Goal: Communication & Community: Ask a question

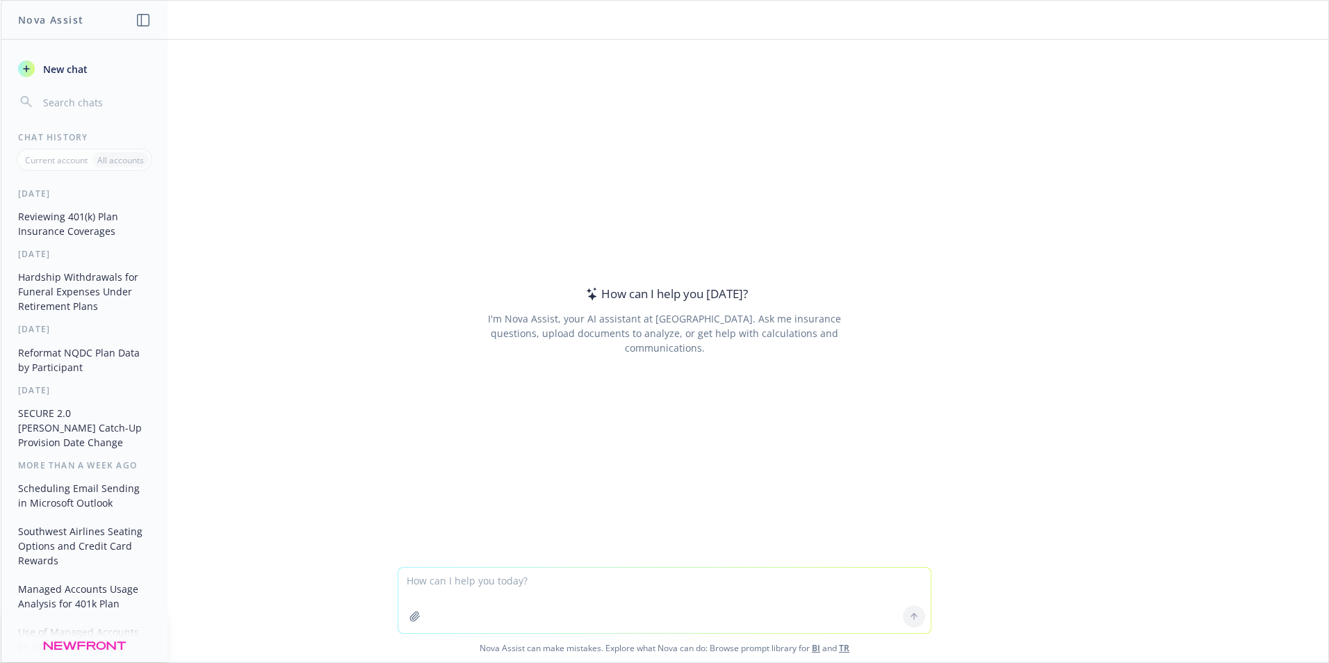
click at [429, 585] on textarea at bounding box center [664, 600] width 532 height 65
type textarea "How to turn on chat in a Zoom webinar"
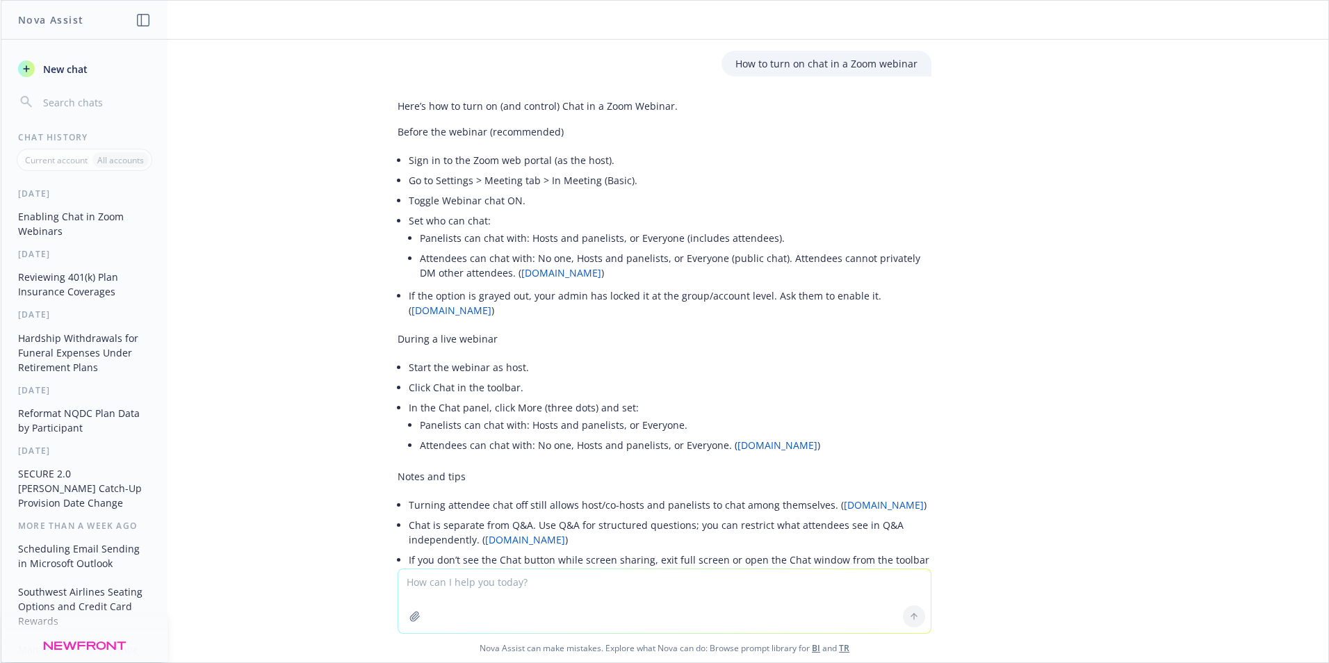
click at [91, 67] on button "New chat" at bounding box center [85, 68] width 144 height 25
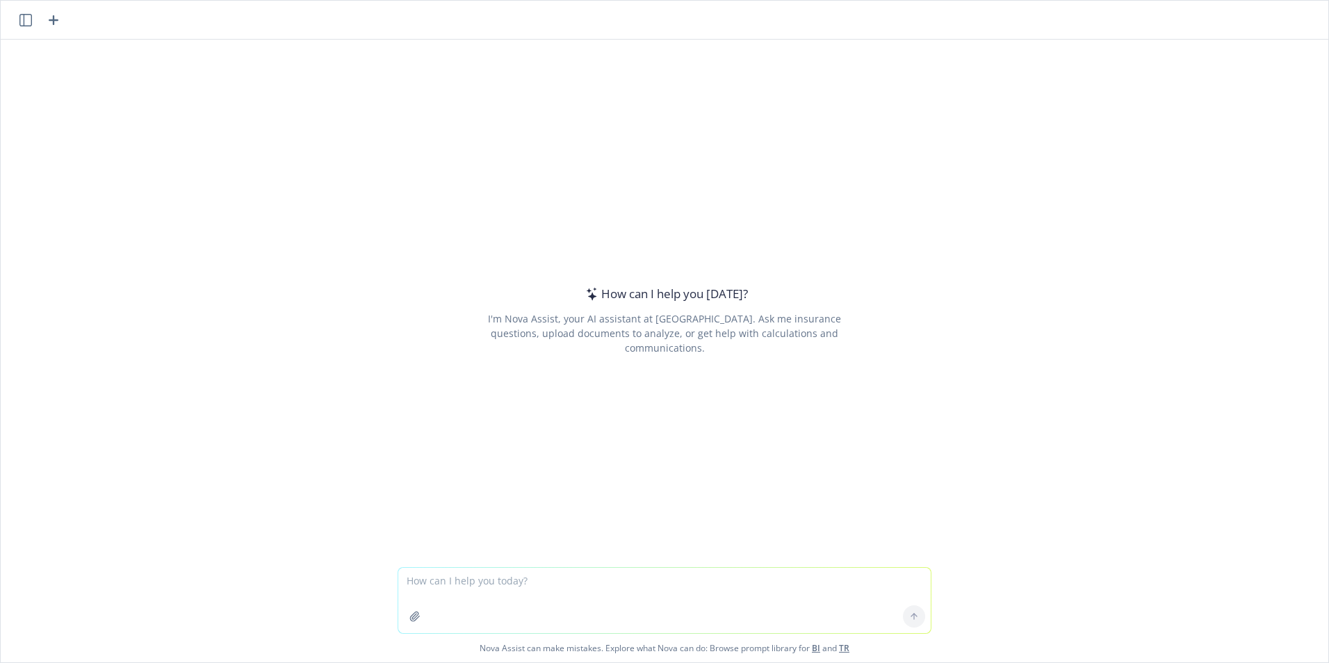
drag, startPoint x: 466, startPoint y: 578, endPoint x: 484, endPoint y: 584, distance: 18.9
click at [468, 580] on textarea at bounding box center [664, 600] width 532 height 65
type textarea "If you have a missed defe"
